Goal: Check status: Check status

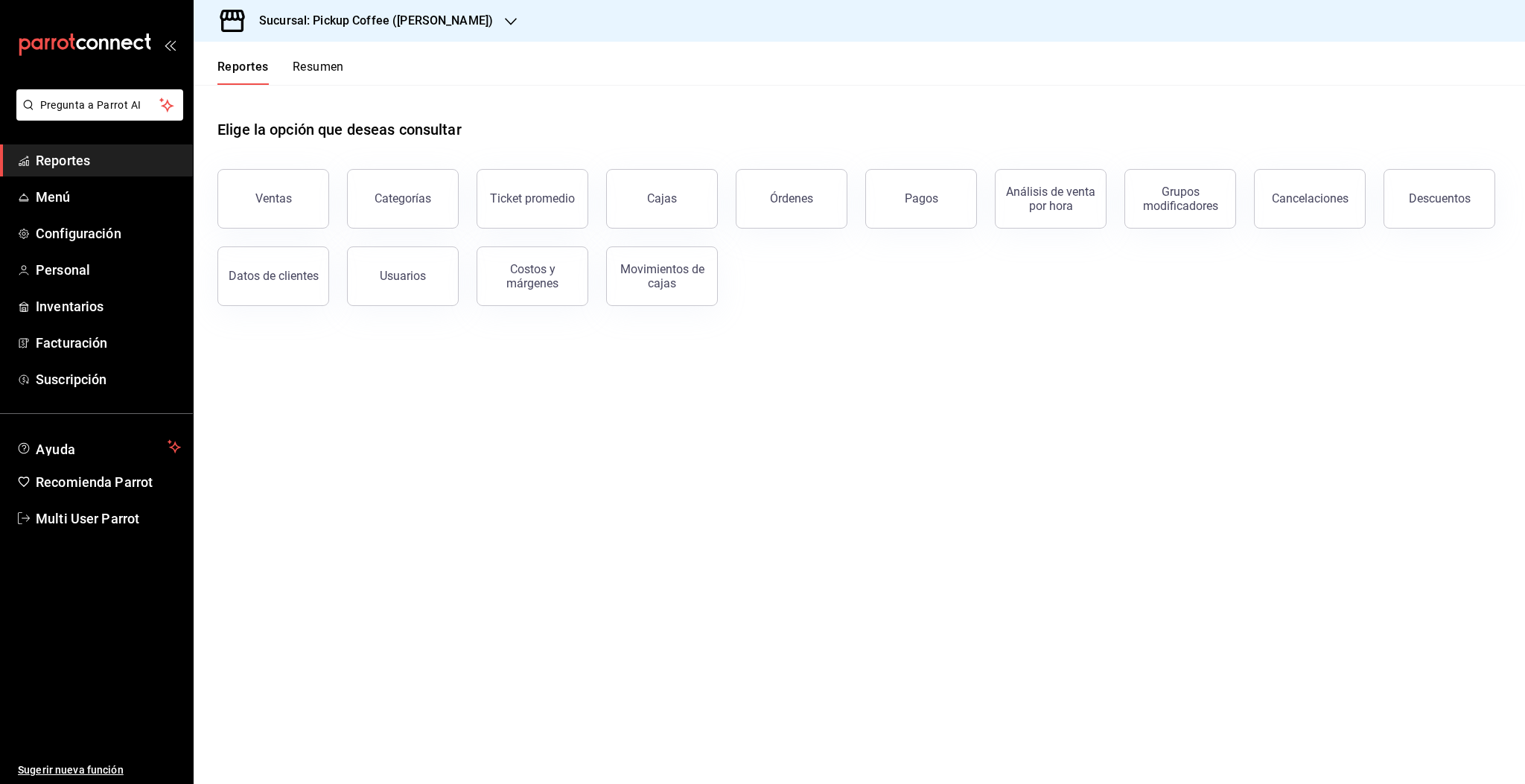
click at [329, 73] on button "Resumen" at bounding box center [319, 73] width 51 height 26
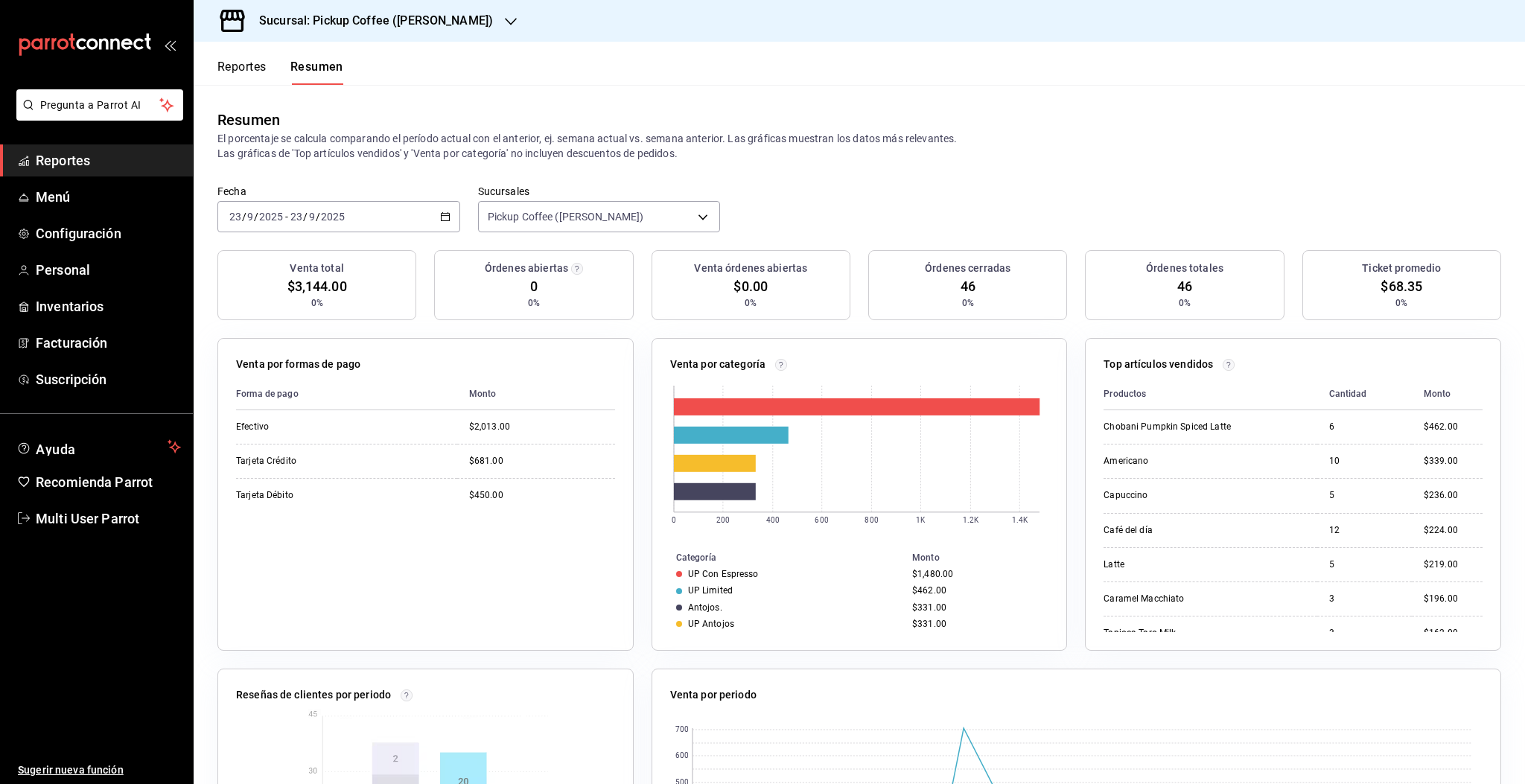
click at [414, 211] on div "[DATE] [DATE] - [DATE] [DATE]" at bounding box center [339, 217] width 243 height 32
click at [296, 430] on span "Rango de fechas" at bounding box center [288, 429] width 116 height 15
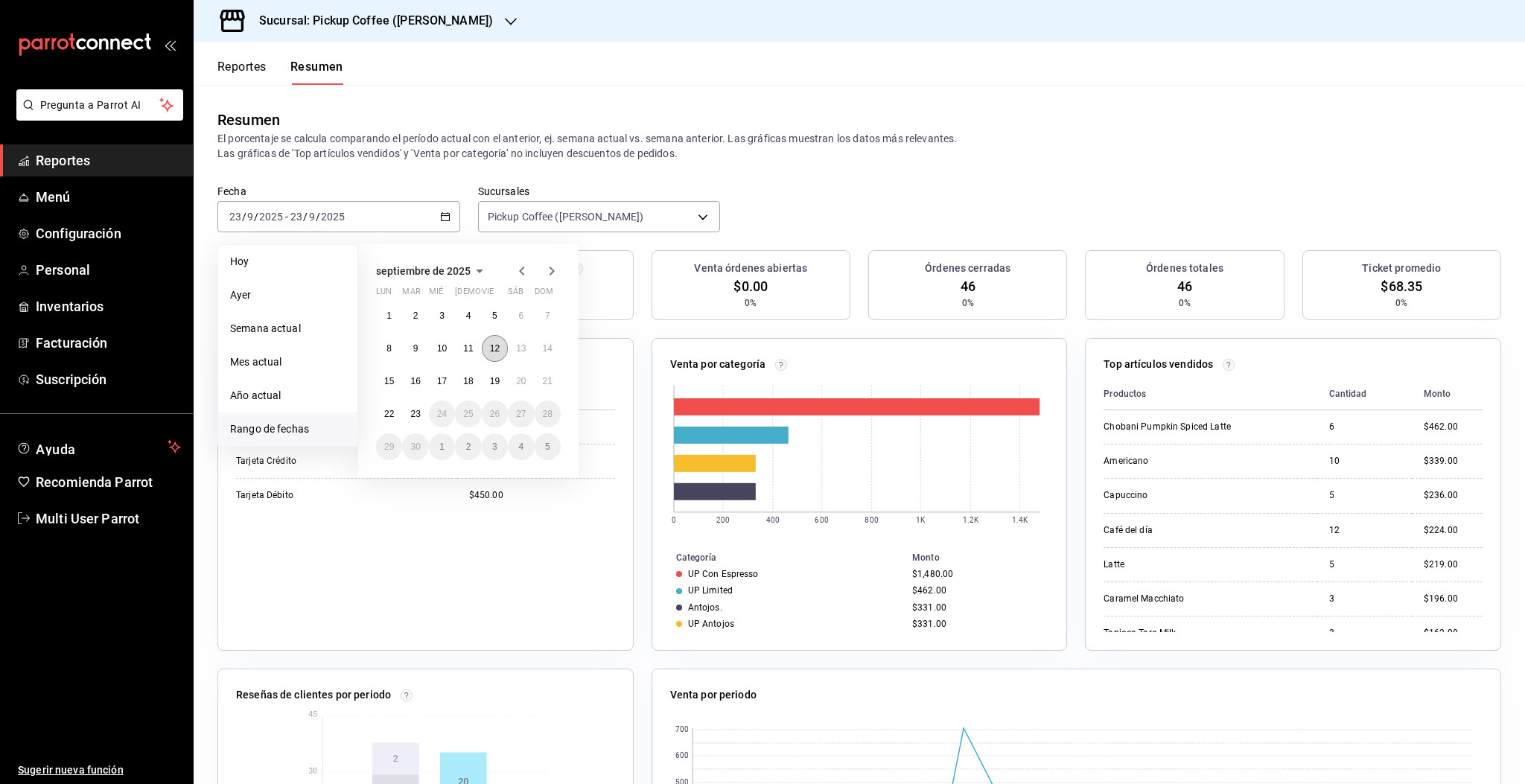
click at [497, 354] on button "12" at bounding box center [495, 347] width 26 height 27
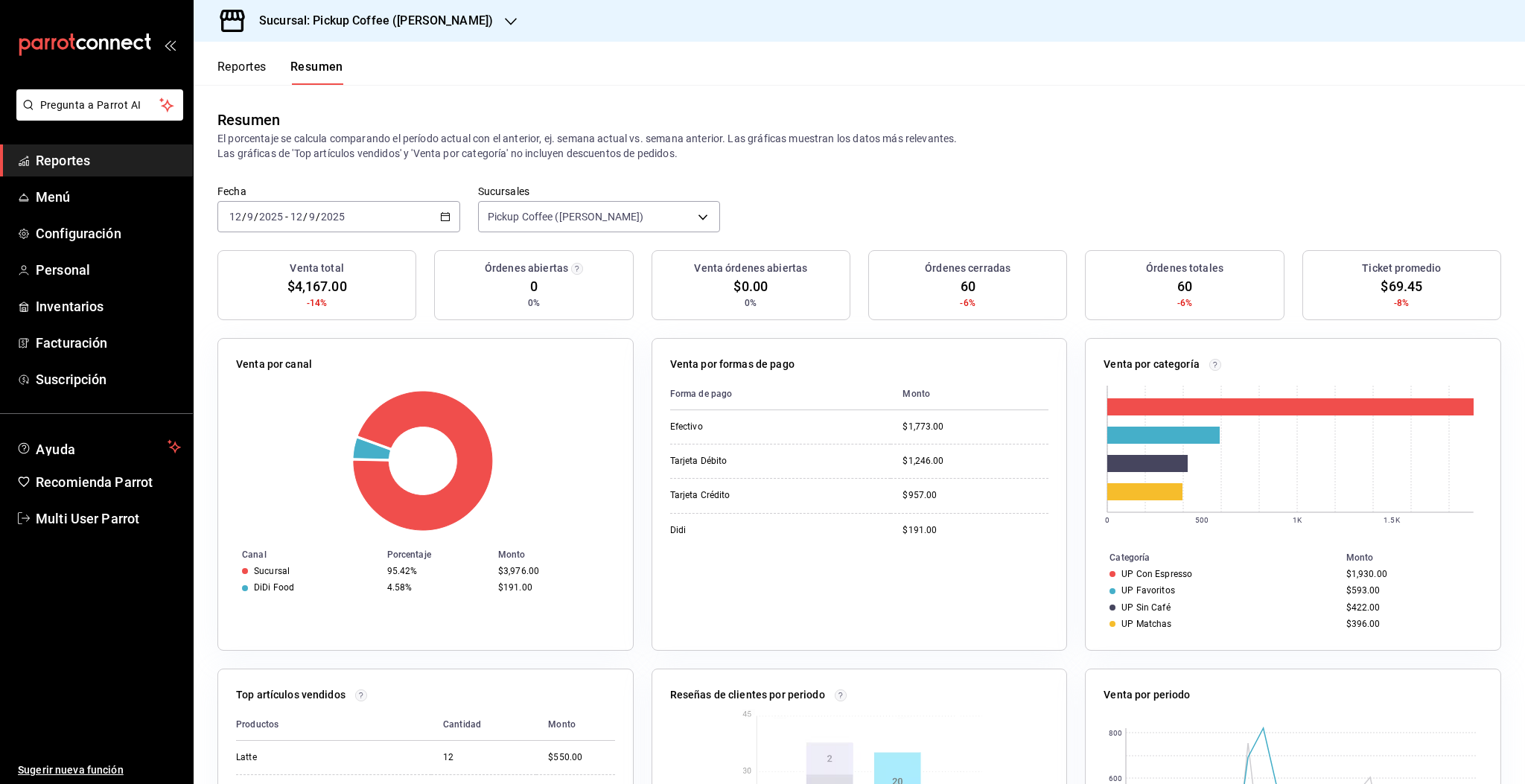
click at [376, 224] on div "[DATE] [DATE] - [DATE] [DATE]" at bounding box center [339, 217] width 243 height 32
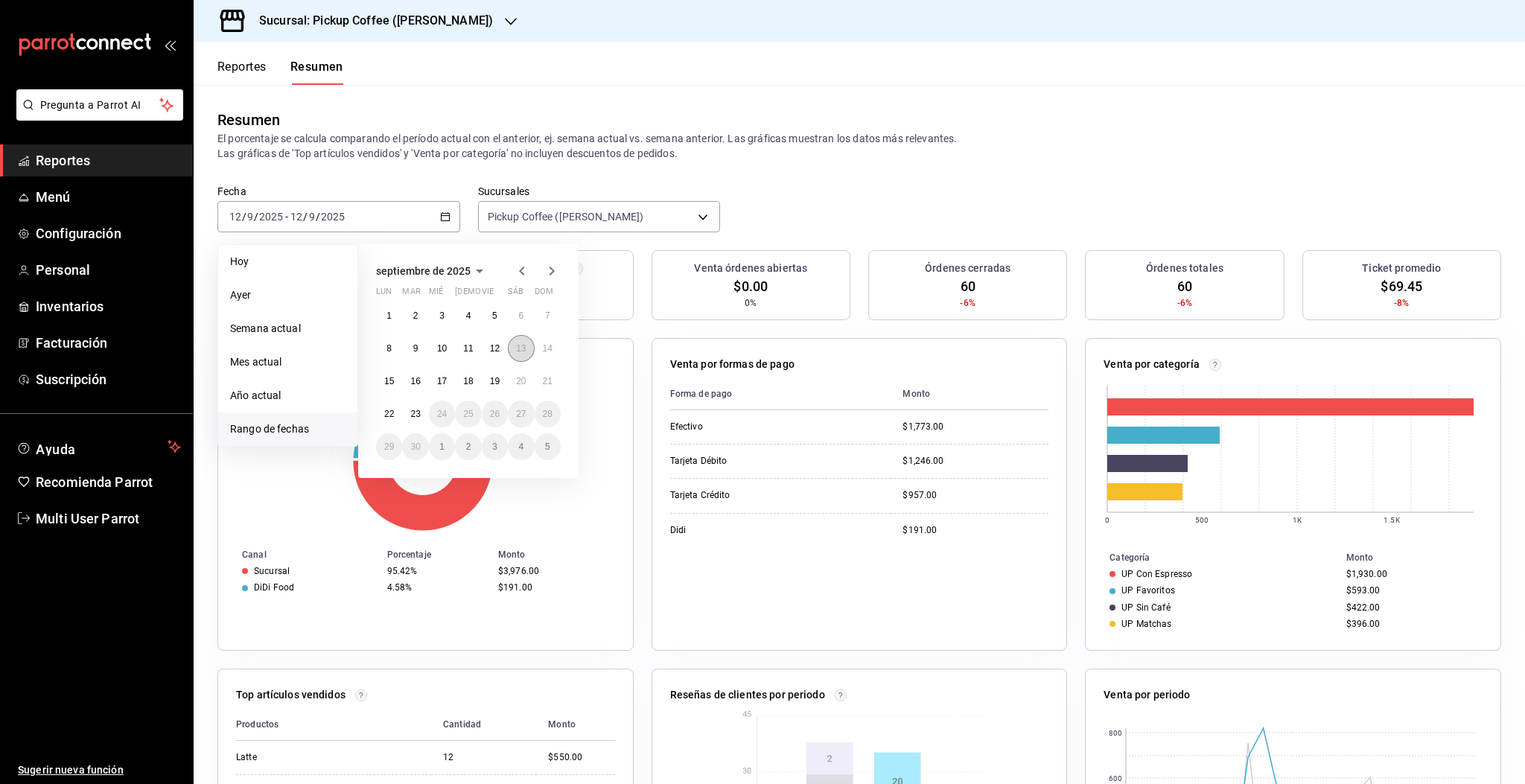
click at [517, 353] on button "13" at bounding box center [521, 347] width 26 height 27
